Goal: Information Seeking & Learning: Check status

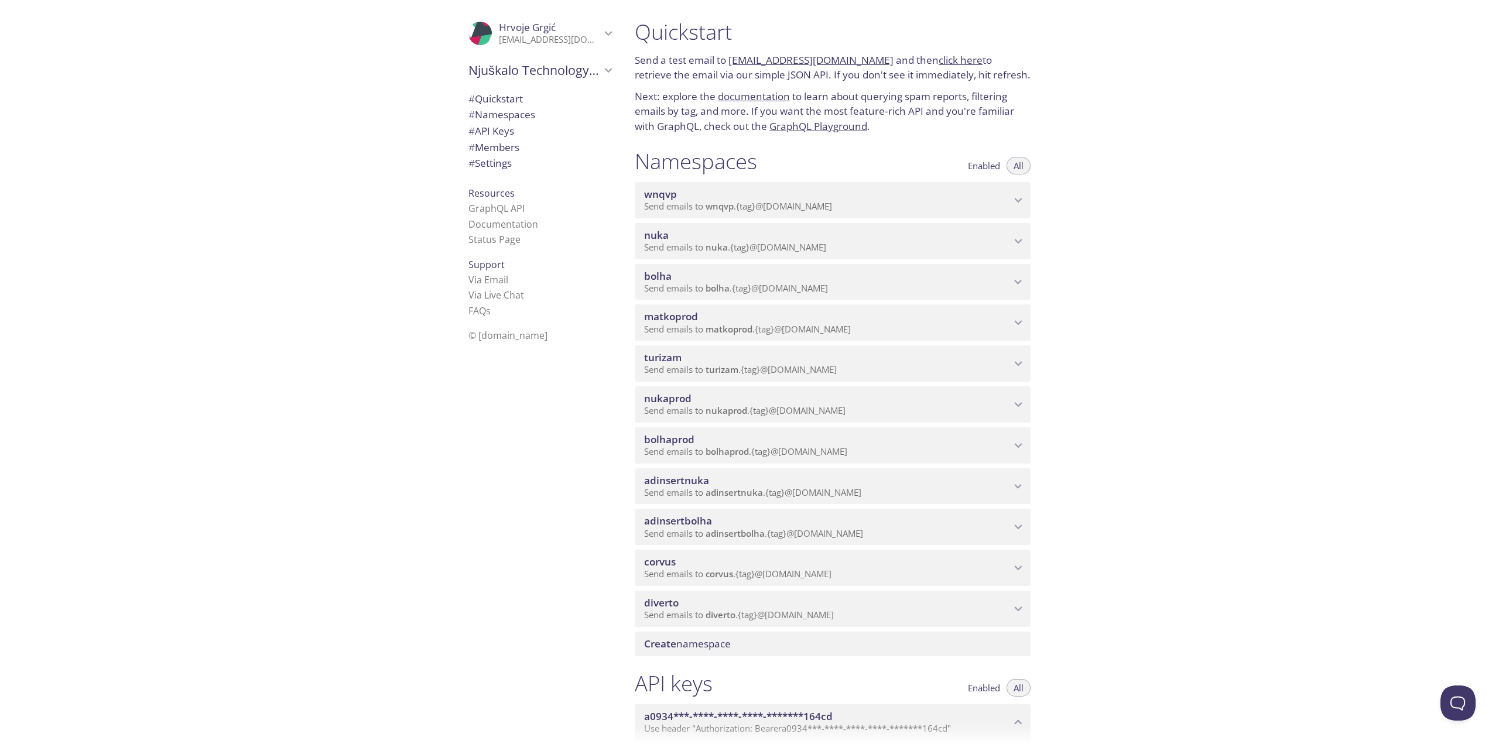
click at [1022, 402] on icon "nukaprod namespace" at bounding box center [1018, 404] width 15 height 15
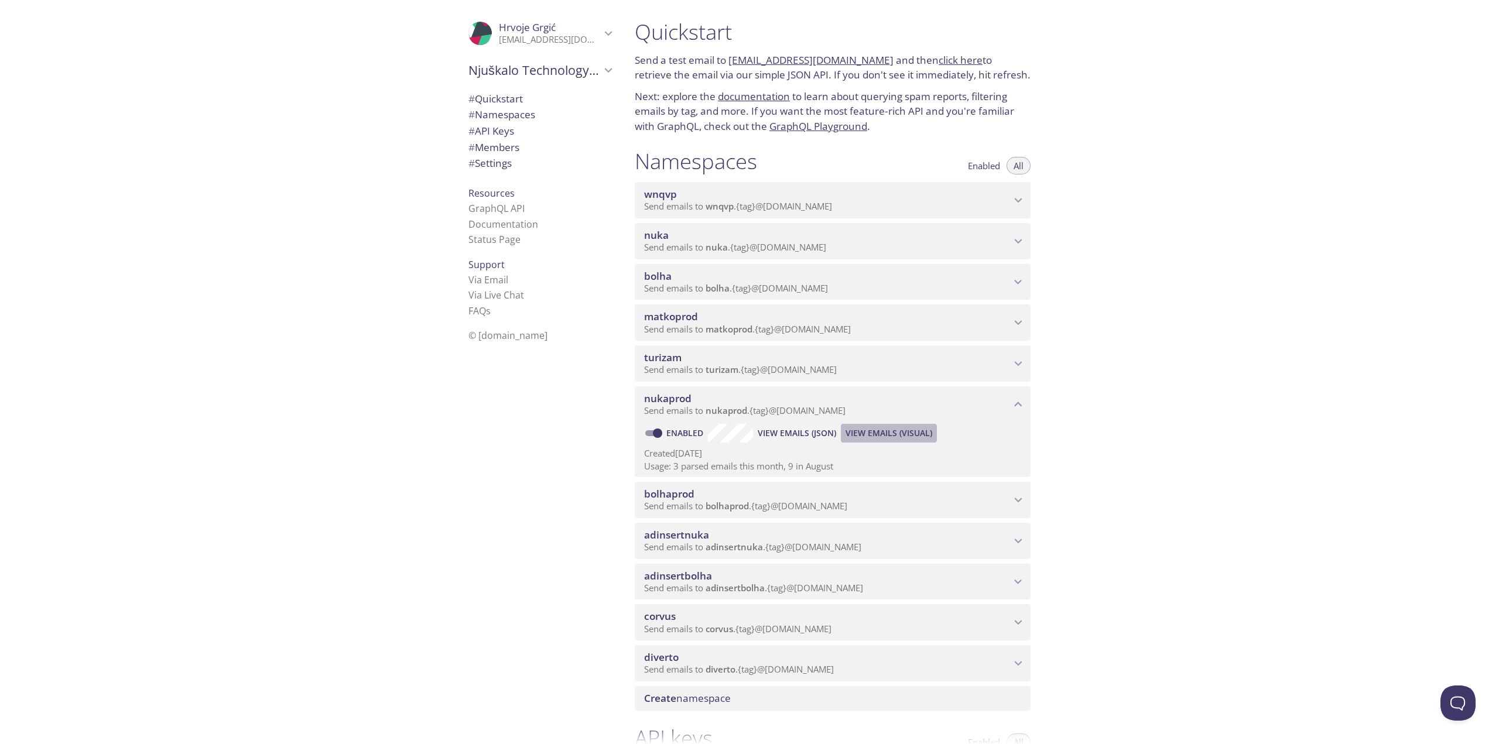
click at [877, 429] on span "View Emails (Visual)" at bounding box center [889, 433] width 87 height 14
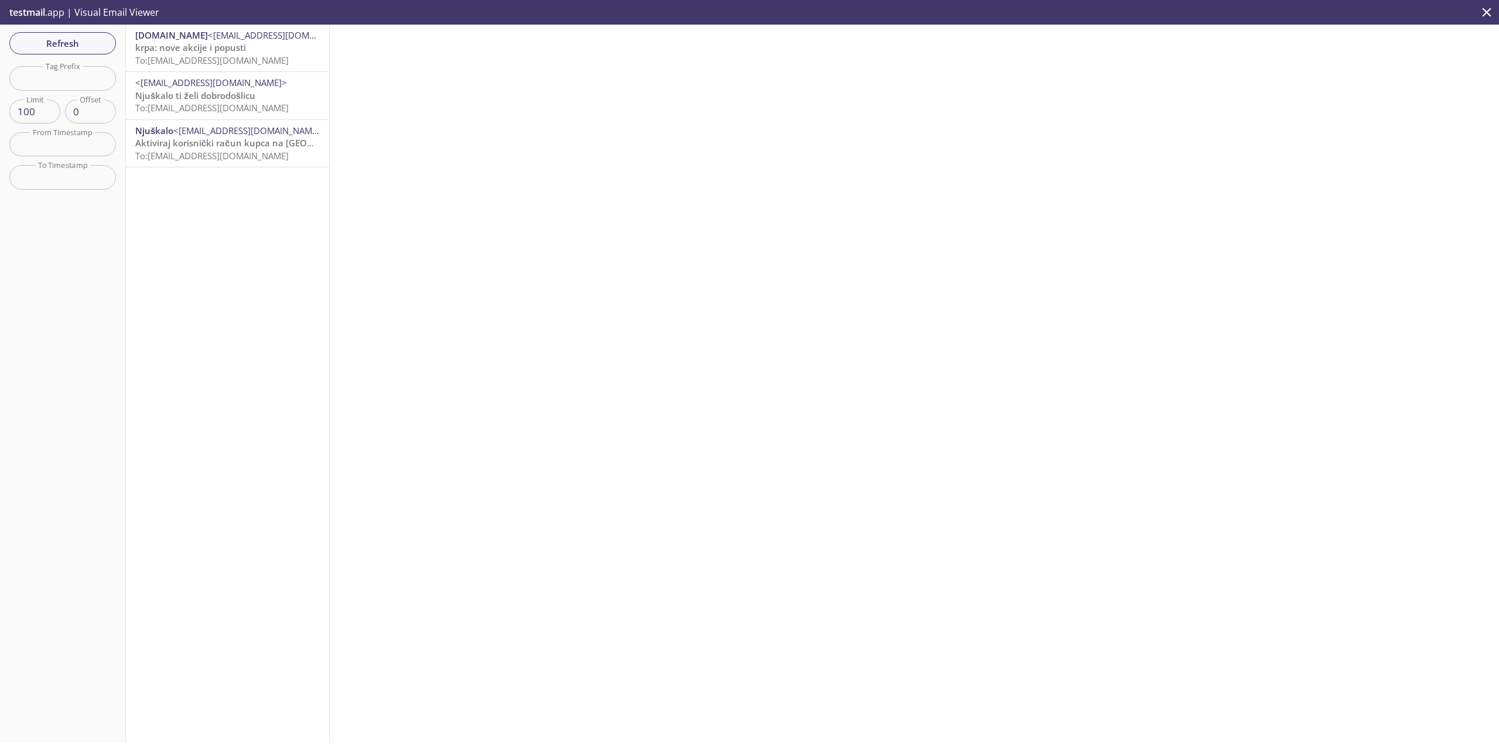
click at [206, 45] on span "krpa: nove akcije i popusti" at bounding box center [190, 48] width 111 height 12
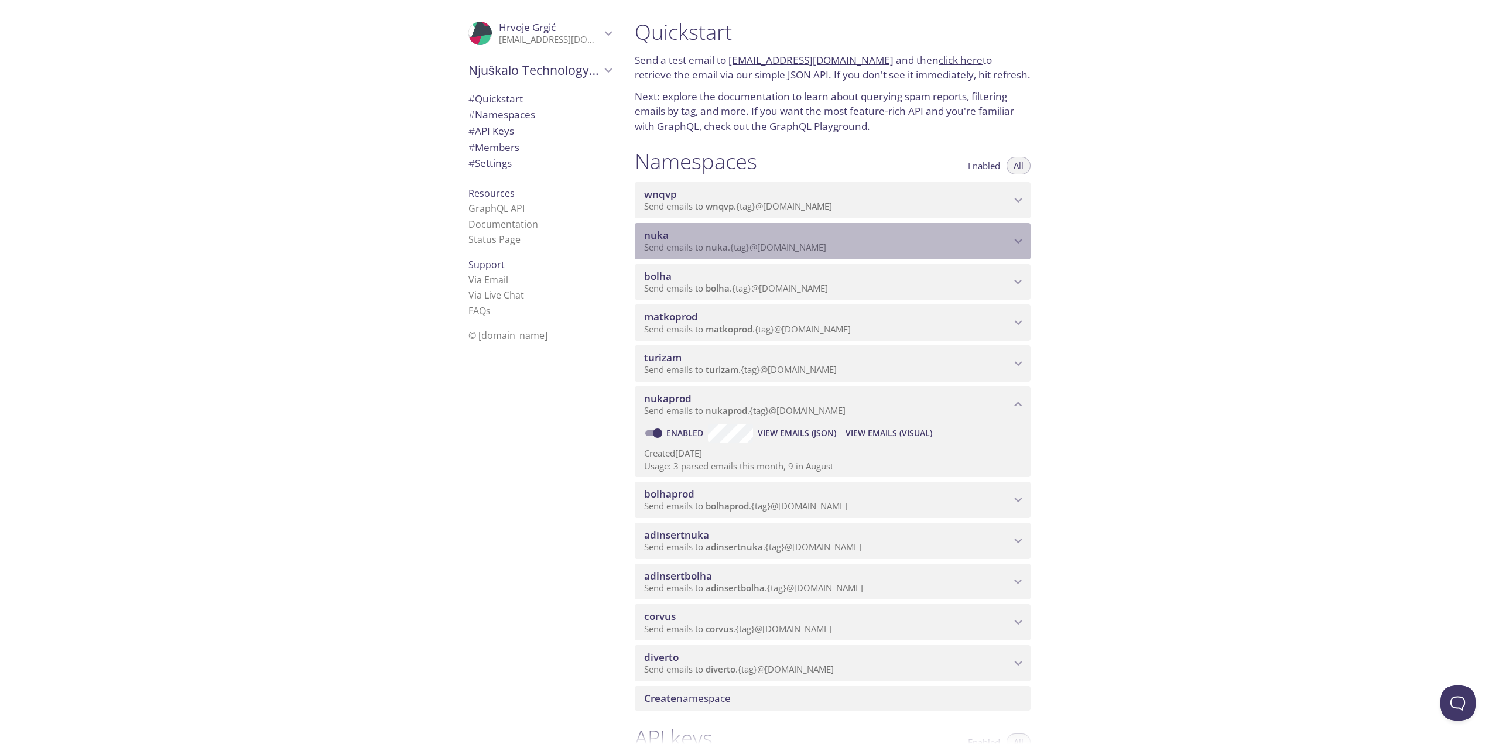
click at [1009, 245] on p "Send emails to nuka . {tag} @[DOMAIN_NAME]" at bounding box center [827, 248] width 367 height 12
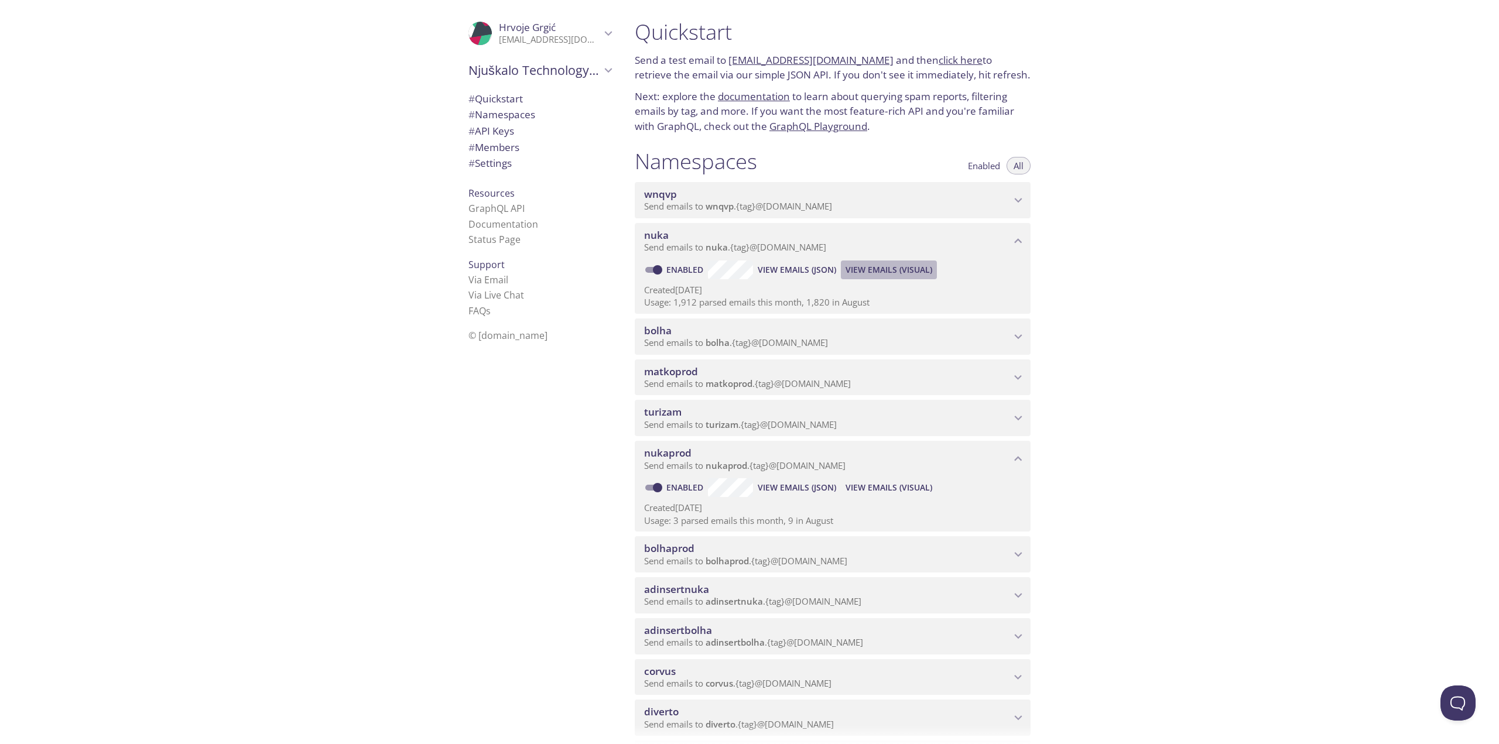
click at [878, 269] on span "View Emails (Visual)" at bounding box center [889, 270] width 87 height 14
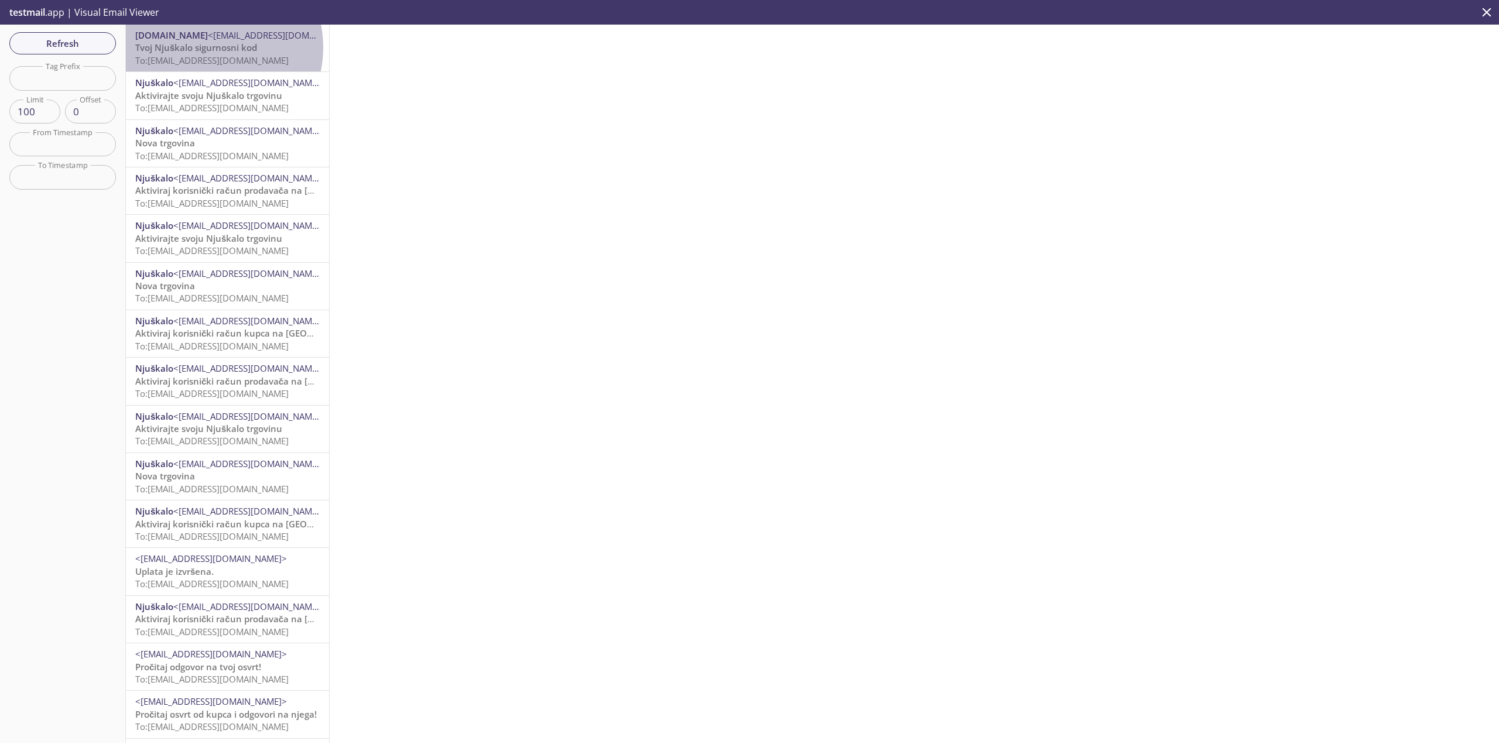
click at [205, 47] on span "Tvoj Njuškalo sigurnosni kod" at bounding box center [196, 48] width 122 height 12
